Goal: Task Accomplishment & Management: Manage account settings

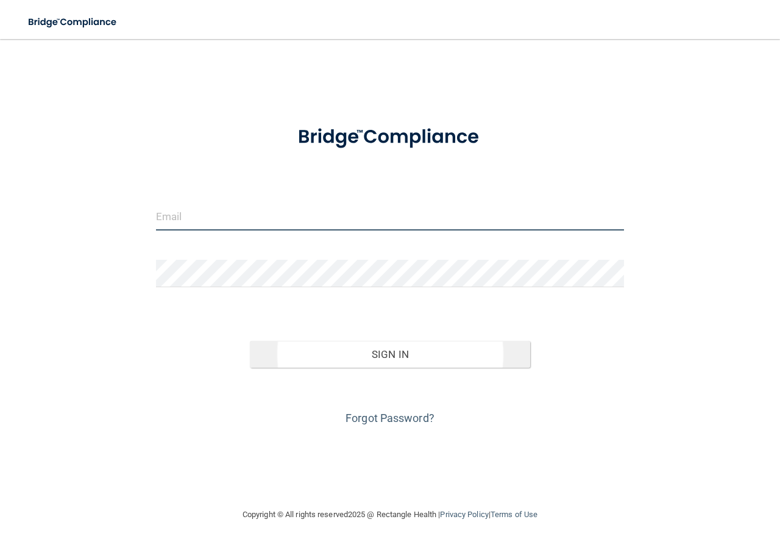
type input "[EMAIL_ADDRESS][DOMAIN_NAME]"
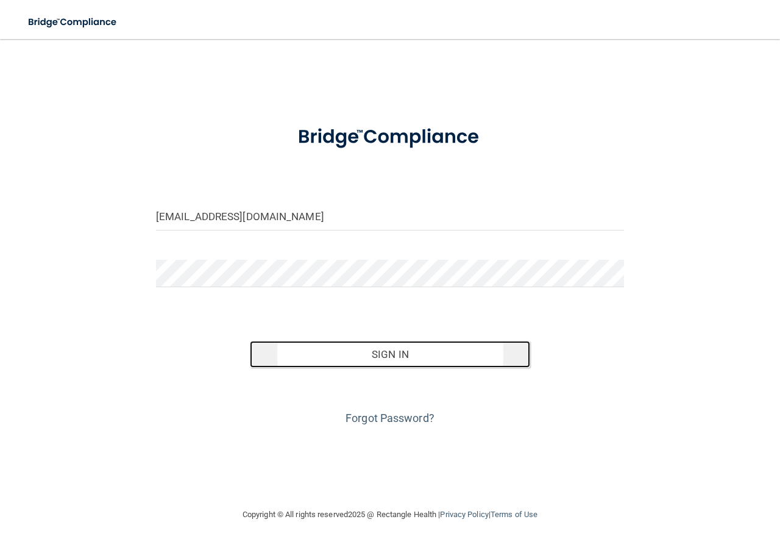
click at [388, 359] on button "Sign In" at bounding box center [390, 354] width 281 height 27
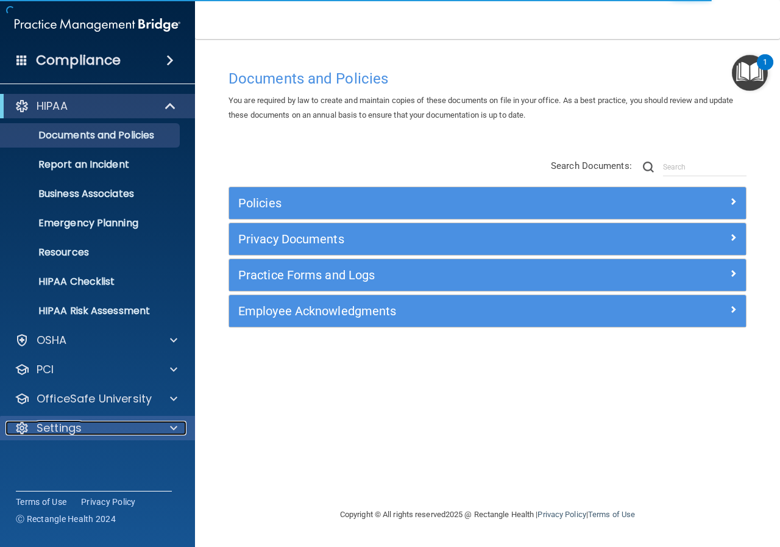
click at [170, 423] on span at bounding box center [173, 428] width 7 height 15
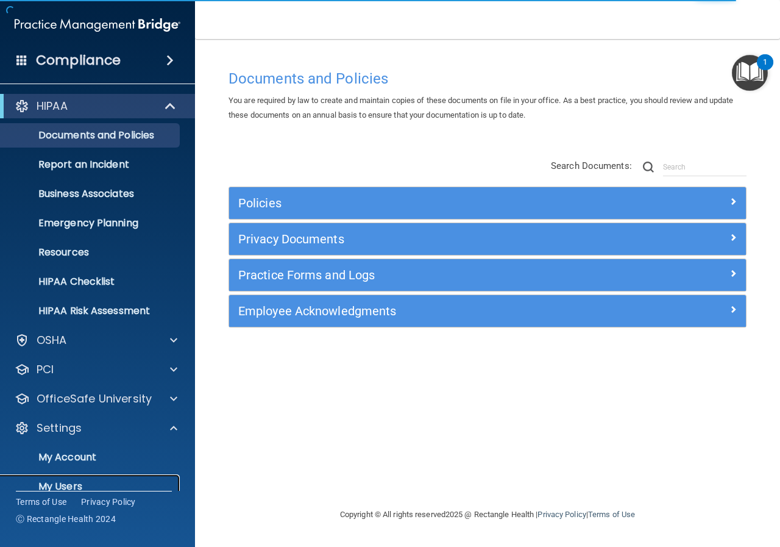
click at [88, 479] on link "My Users" at bounding box center [84, 486] width 192 height 24
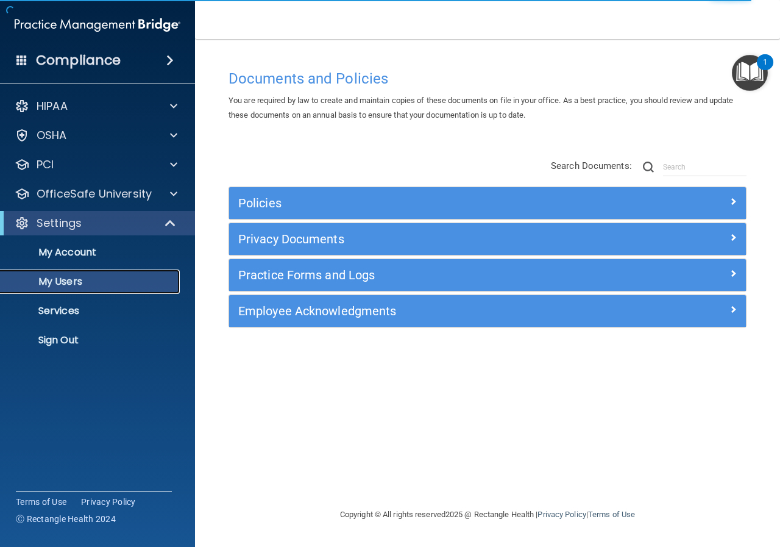
select select "20"
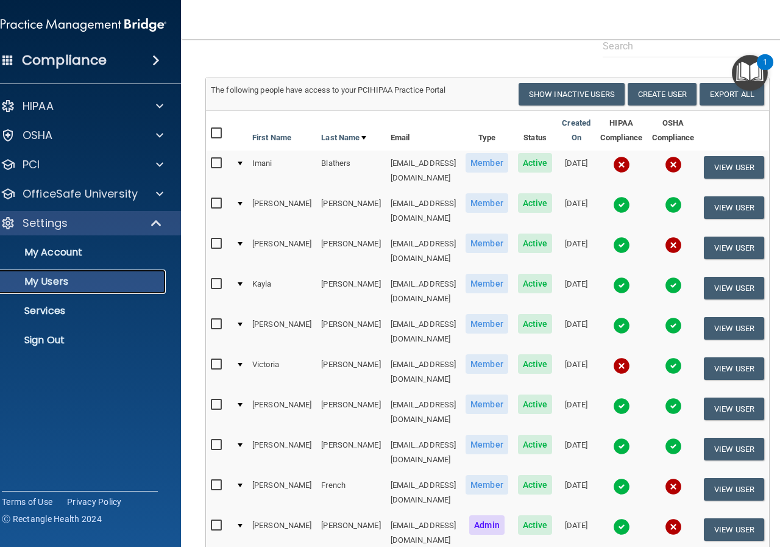
scroll to position [122, 0]
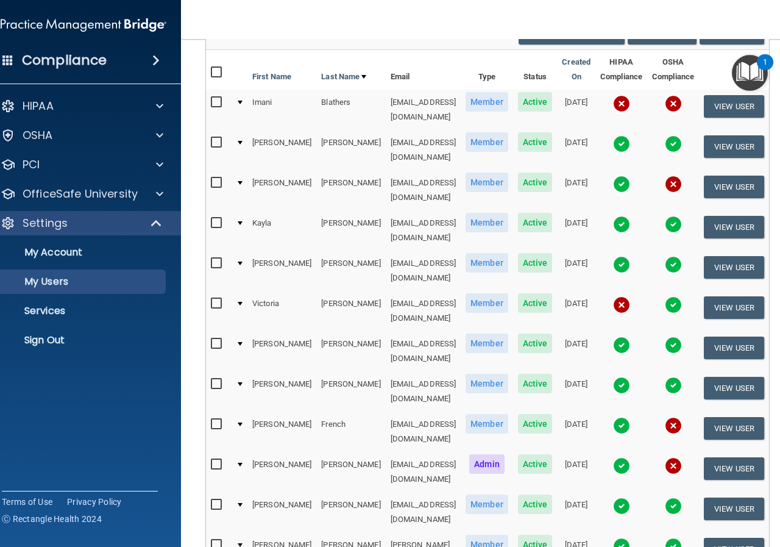
click at [211, 420] on input "checkbox" at bounding box center [218, 425] width 14 height 10
checkbox input "true"
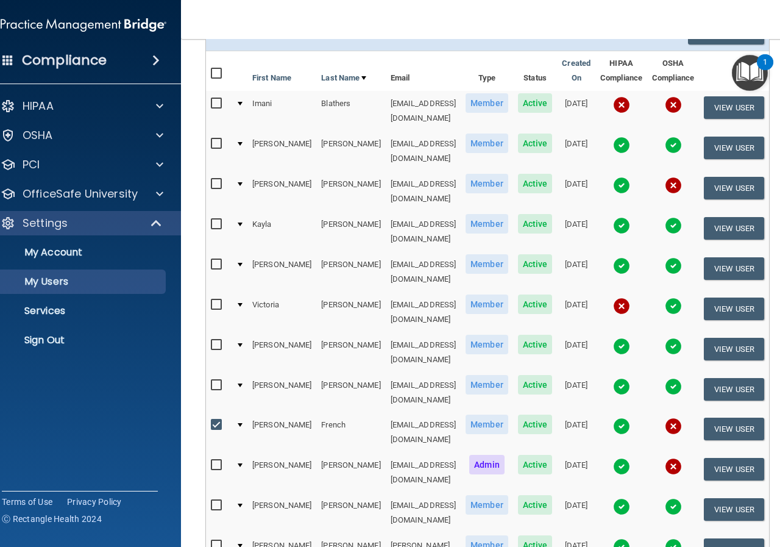
scroll to position [61, 0]
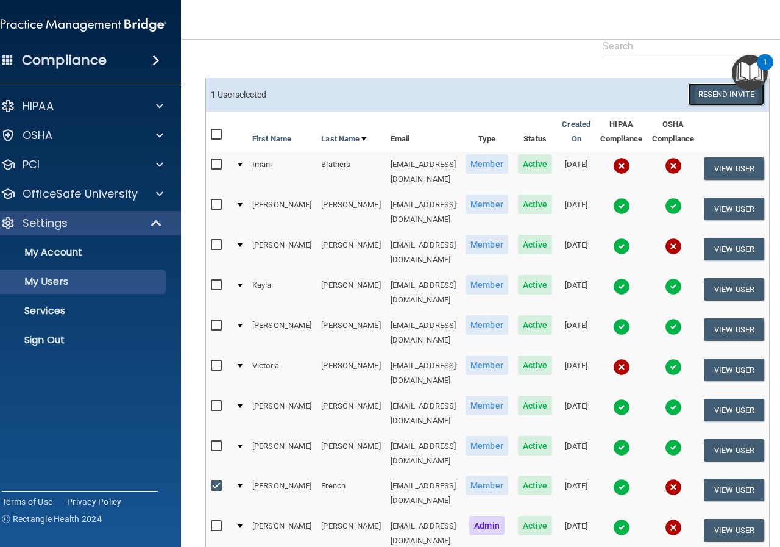
click at [722, 93] on button "Resend Invite" at bounding box center [726, 94] width 76 height 23
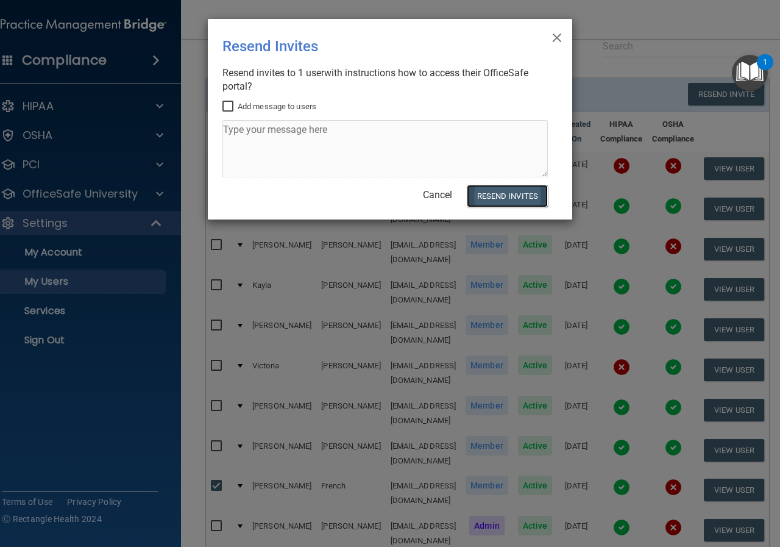
click at [484, 192] on button "Resend Invites" at bounding box center [507, 196] width 81 height 23
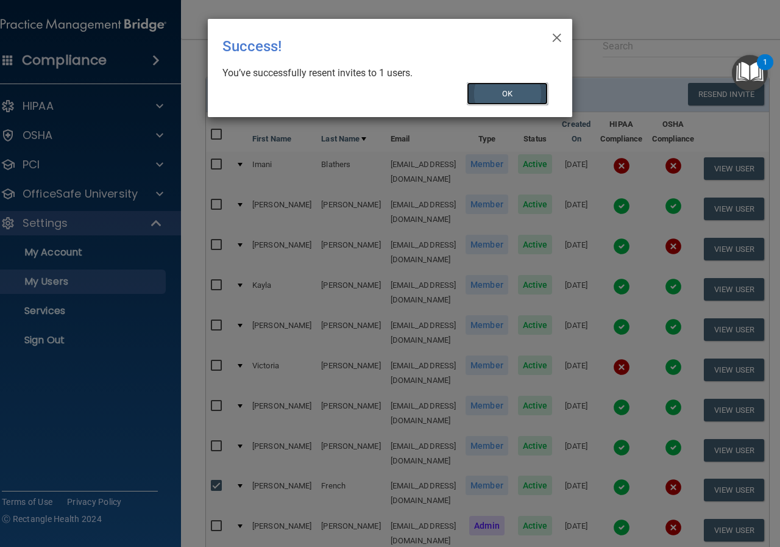
click at [495, 92] on button "OK" at bounding box center [508, 93] width 82 height 23
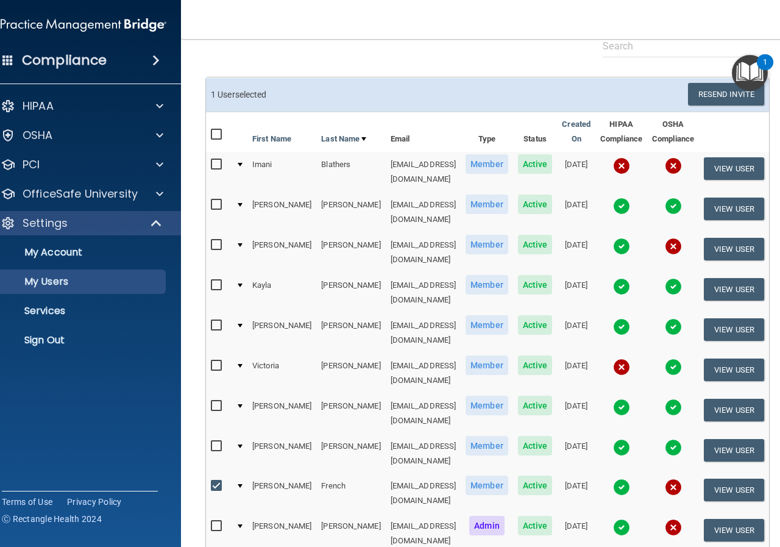
click at [401, 473] on td "[EMAIL_ADDRESS][DOMAIN_NAME]" at bounding box center [424, 493] width 76 height 40
drag, startPoint x: 401, startPoint y: 439, endPoint x: 366, endPoint y: 440, distance: 34.2
click at [386, 473] on td "[EMAIL_ADDRESS][DOMAIN_NAME]" at bounding box center [424, 493] width 76 height 40
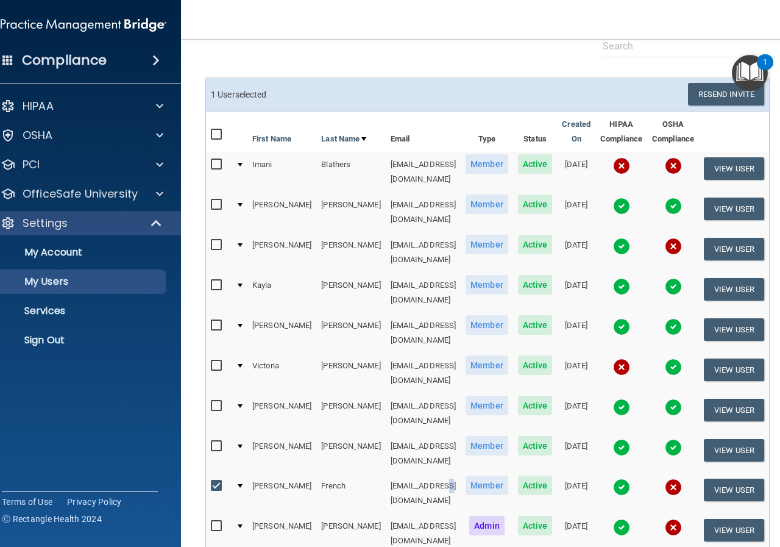
click at [386, 473] on td "[EMAIL_ADDRESS][DOMAIN_NAME]" at bounding box center [424, 493] width 76 height 40
